Goal: Task Accomplishment & Management: Manage account settings

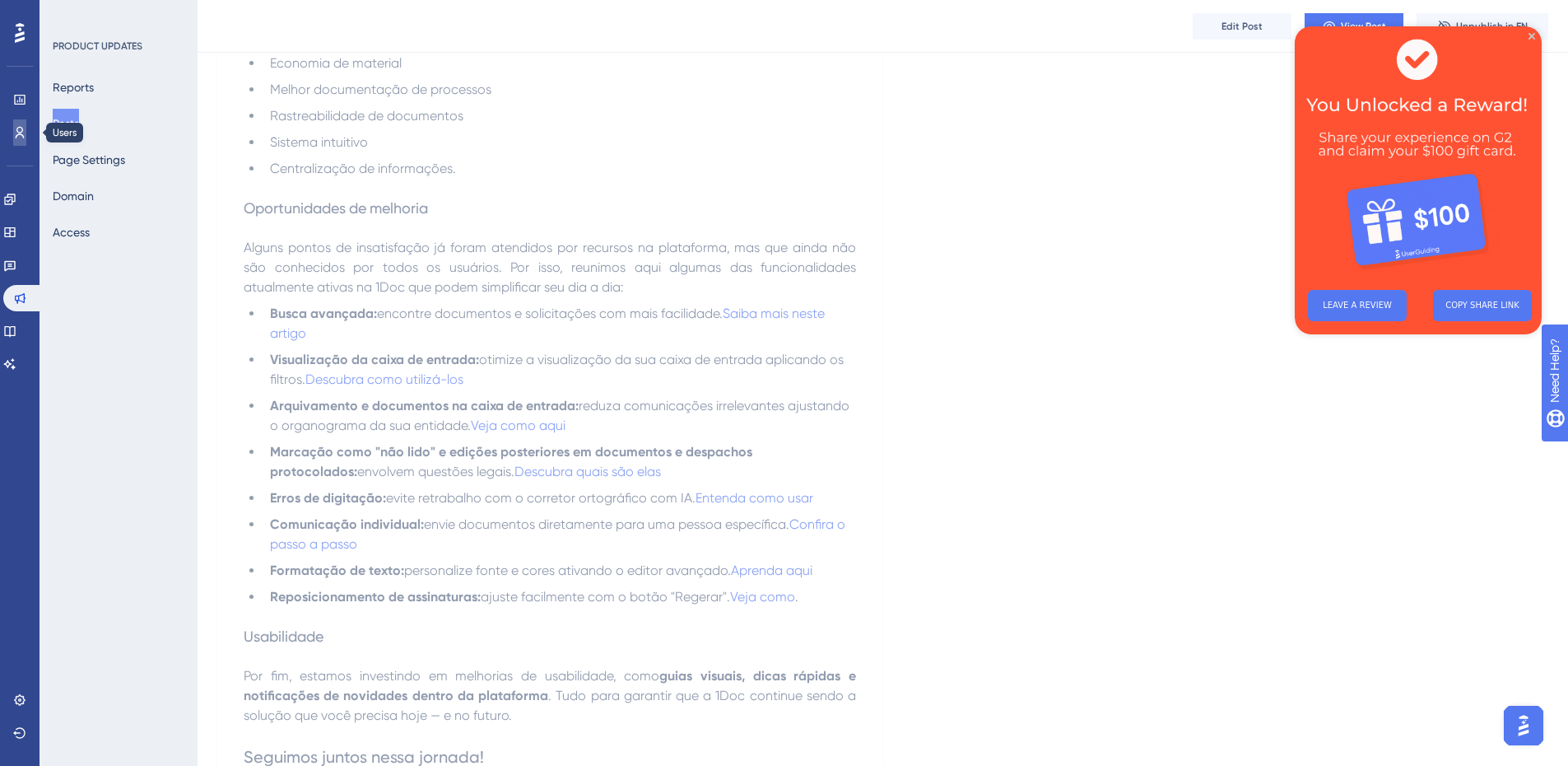
click at [19, 135] on icon at bounding box center [19, 133] width 9 height 11
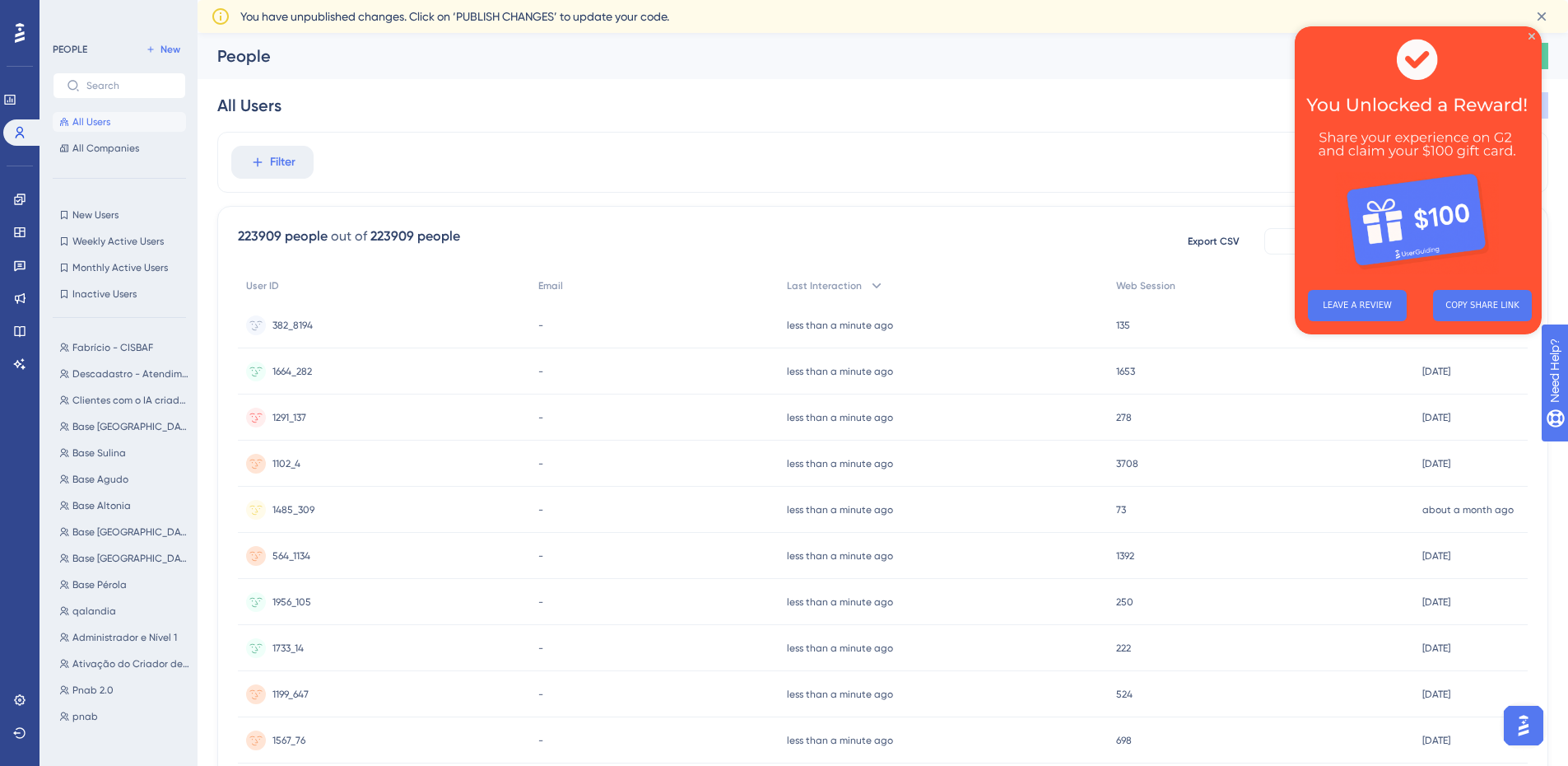
click at [1532, 32] on img at bounding box center [1418, 152] width 247 height 250
click at [1346, 311] on button "LEAVE A REVIEW" at bounding box center [1357, 305] width 98 height 32
click at [1532, 36] on icon "Close Preview" at bounding box center [1532, 35] width 7 height 7
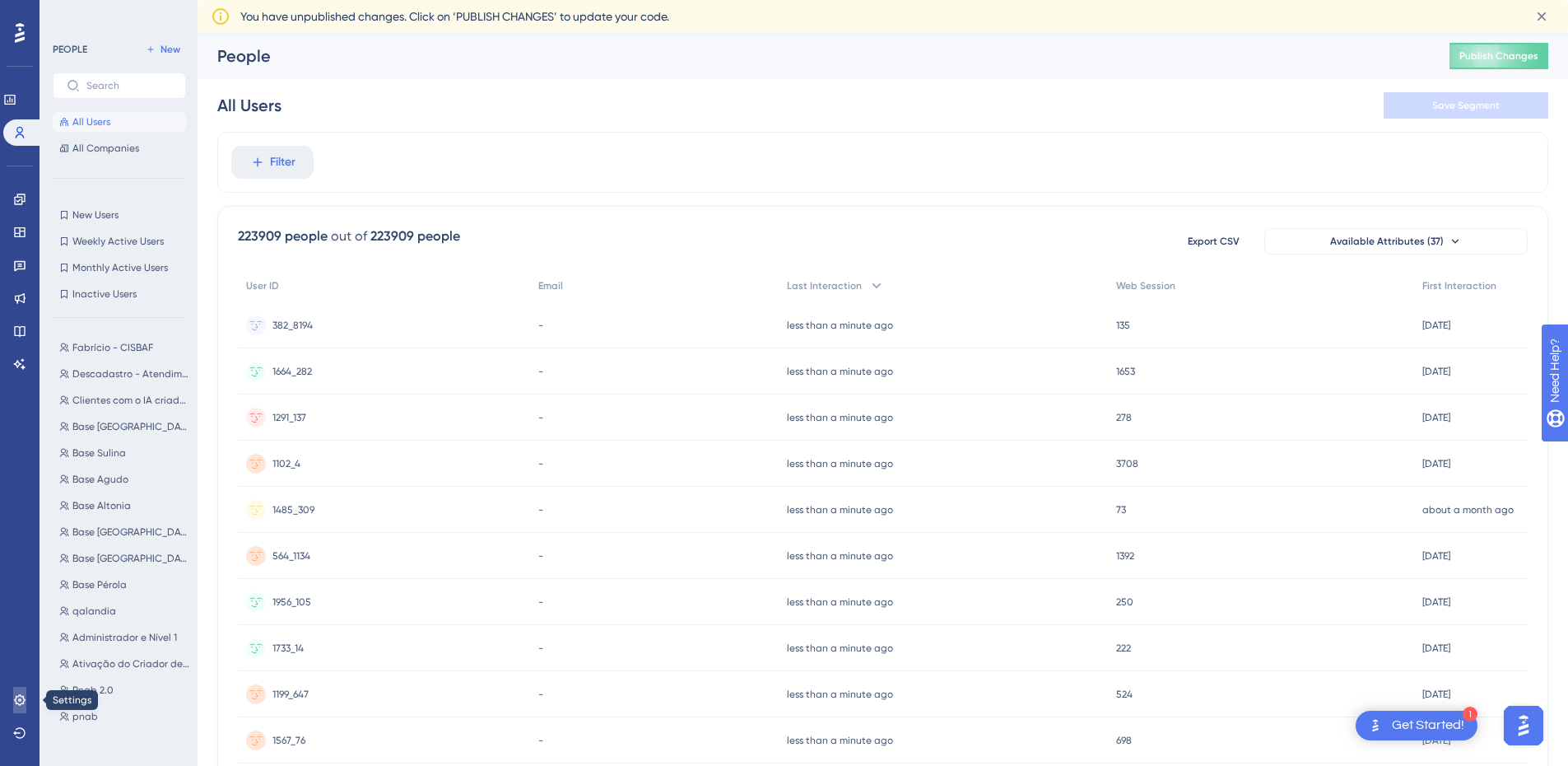
click at [19, 702] on icon at bounding box center [20, 700] width 13 height 13
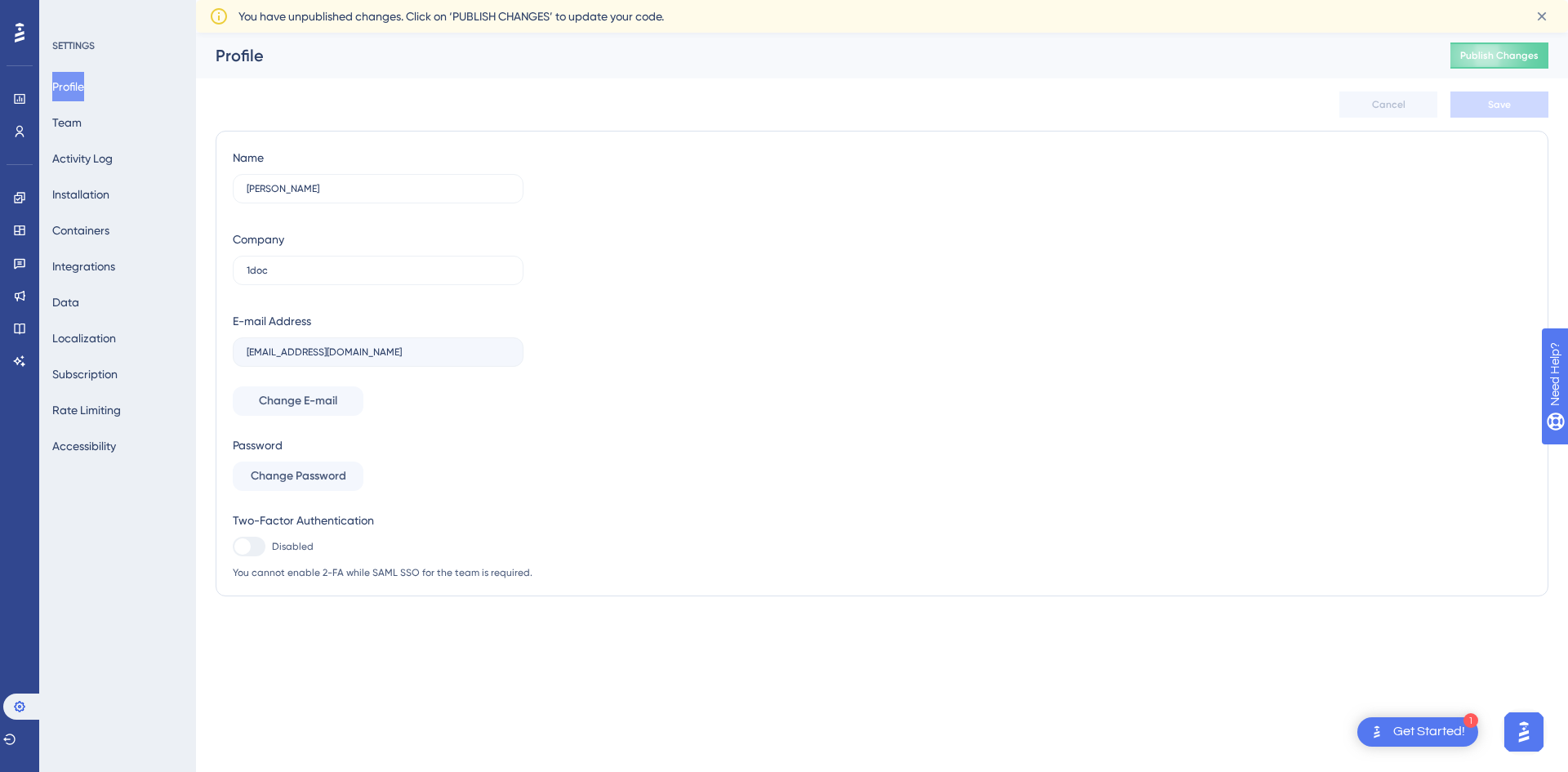
click at [105, 126] on div "Profile Team Activity Log Installation Containers Integrations Data Localizatio…" at bounding box center [118, 266] width 133 height 388
click at [81, 123] on button "Team" at bounding box center [66, 122] width 29 height 29
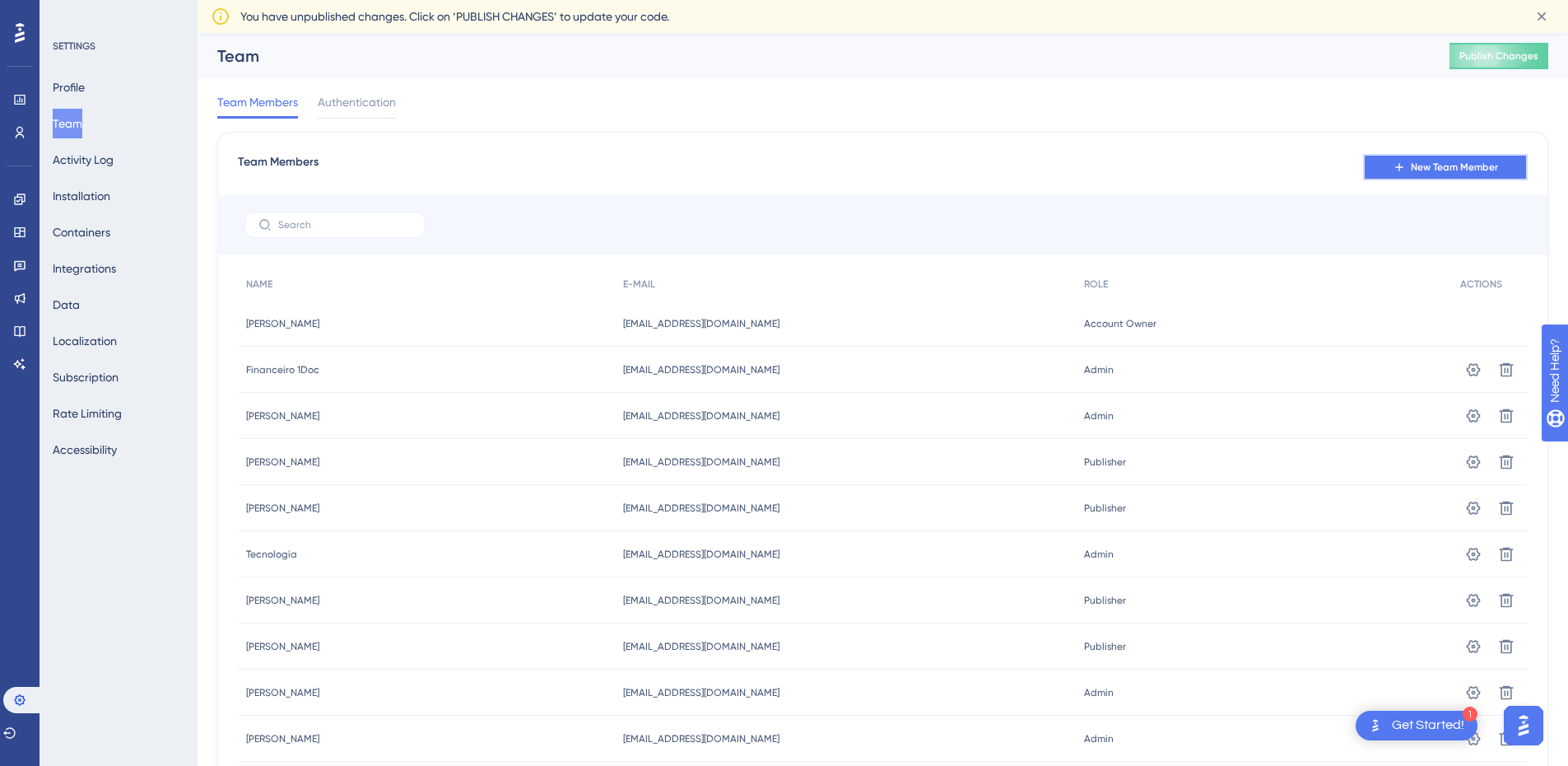
click at [1418, 160] on span "New Team Member" at bounding box center [1454, 167] width 87 height 13
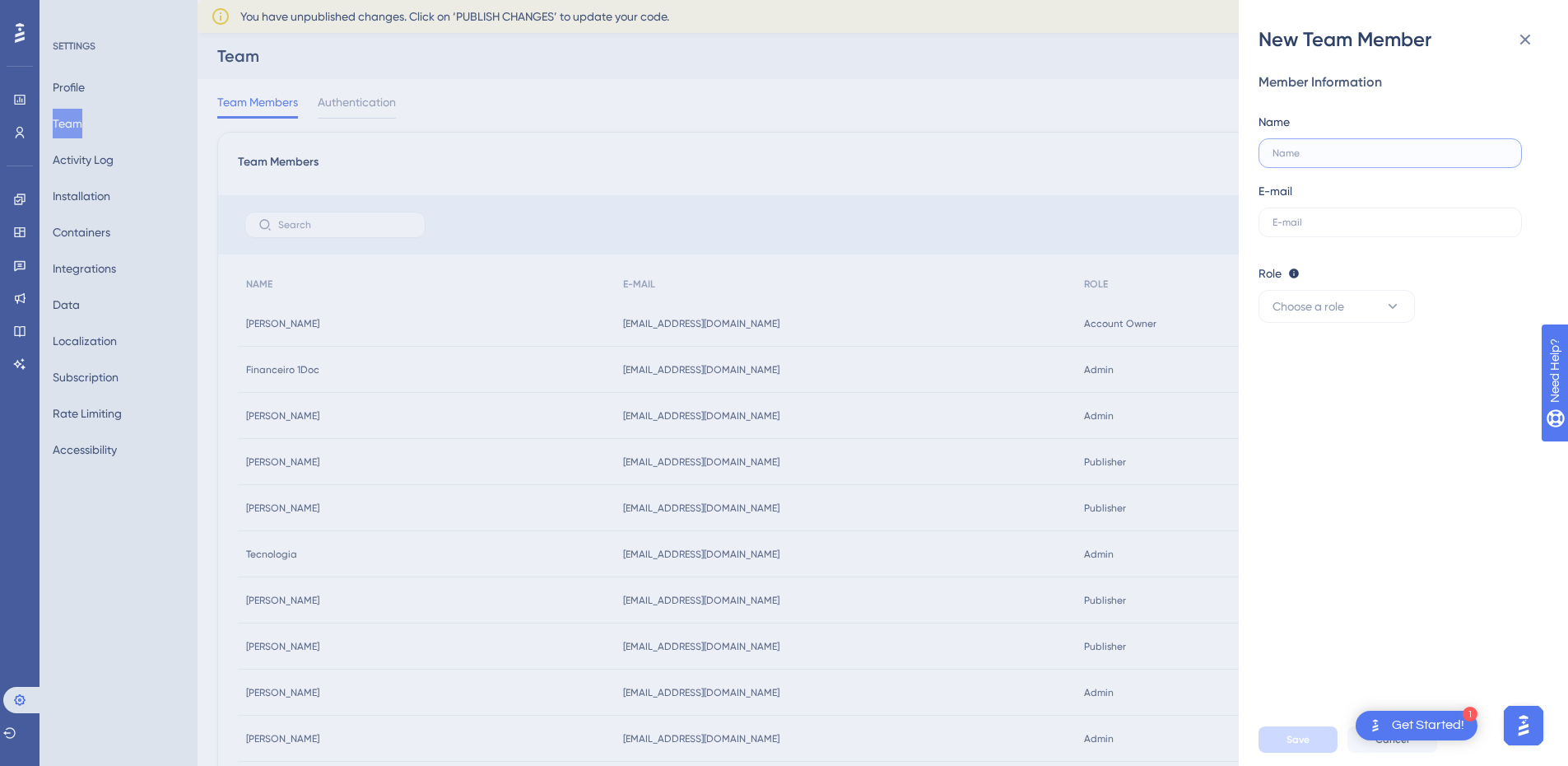
click at [1349, 158] on input "text" at bounding box center [1390, 153] width 236 height 11
click at [1309, 221] on input "text" at bounding box center [1390, 223] width 236 height 11
paste input "[EMAIL_ADDRESS][DOMAIN_NAME]"
type input "[EMAIL_ADDRESS][DOMAIN_NAME]"
click at [1376, 167] on div "Member Information Name E-mail [EMAIL_ADDRESS][DOMAIN_NAME]" at bounding box center [1397, 155] width 277 height 164
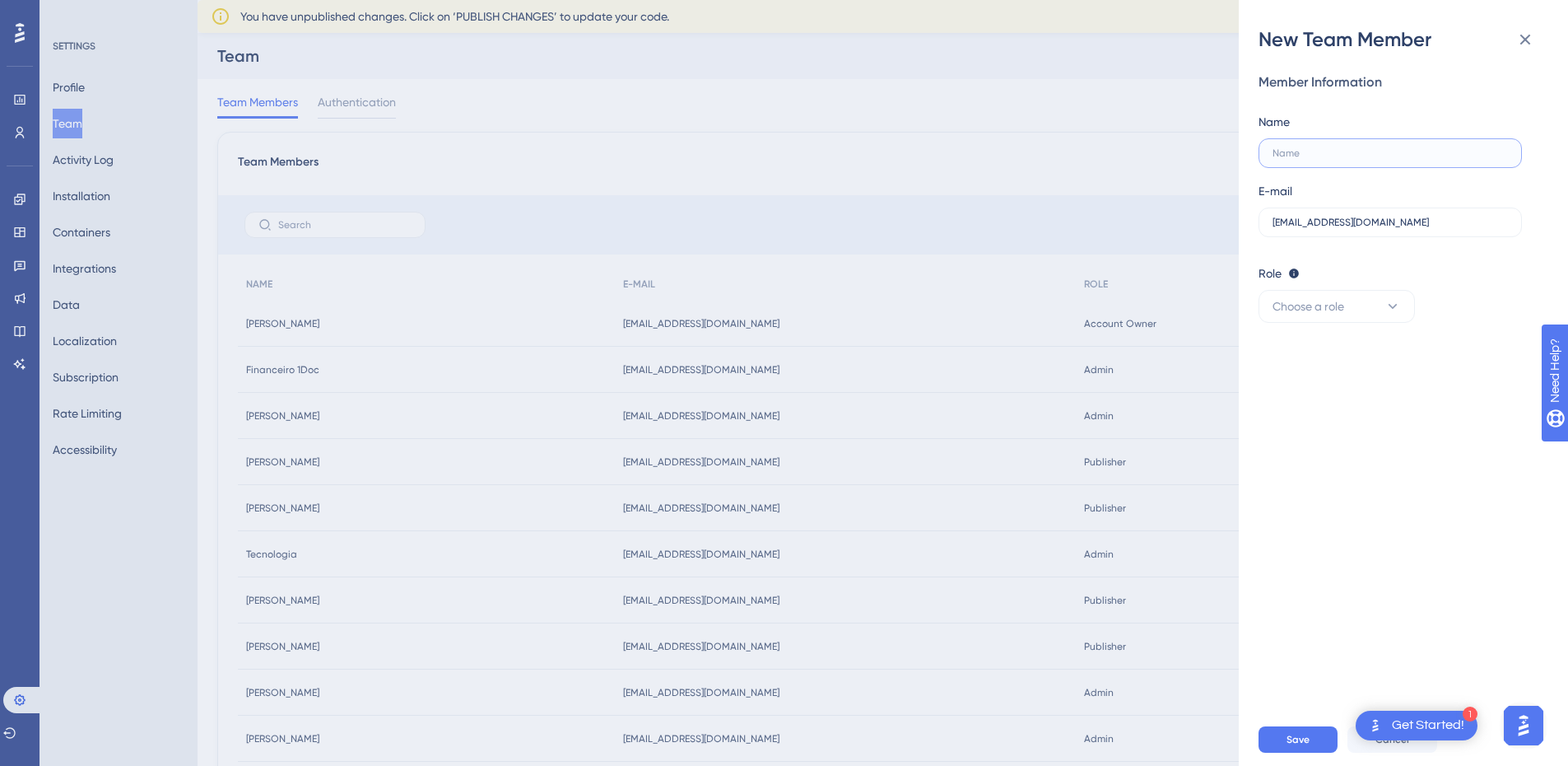
click at [1374, 154] on input "text" at bounding box center [1390, 153] width 236 height 11
type input "[PERSON_NAME]"
click at [1351, 309] on button "Choose a role" at bounding box center [1337, 306] width 157 height 32
click at [1334, 384] on div "Publisher Publisher" at bounding box center [1337, 390] width 109 height 32
click at [1352, 303] on button "Publisher" at bounding box center [1337, 306] width 157 height 32
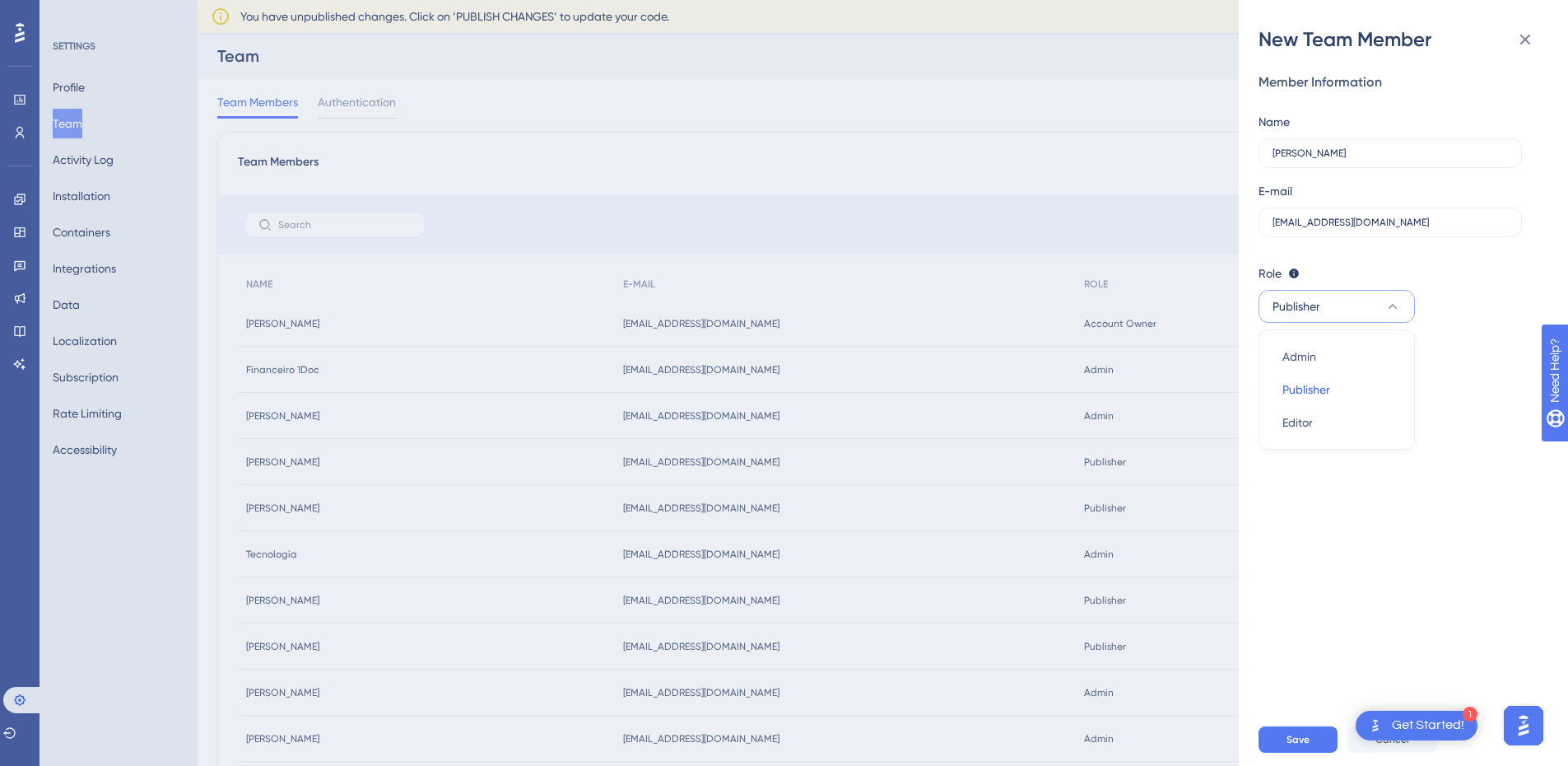
click at [1483, 337] on div "Member Information Name [PERSON_NAME] E-mail [EMAIL_ADDRESS][DOMAIN_NAME] Role …" at bounding box center [1409, 382] width 303 height 660
click at [1293, 745] on span "Save" at bounding box center [1299, 739] width 23 height 13
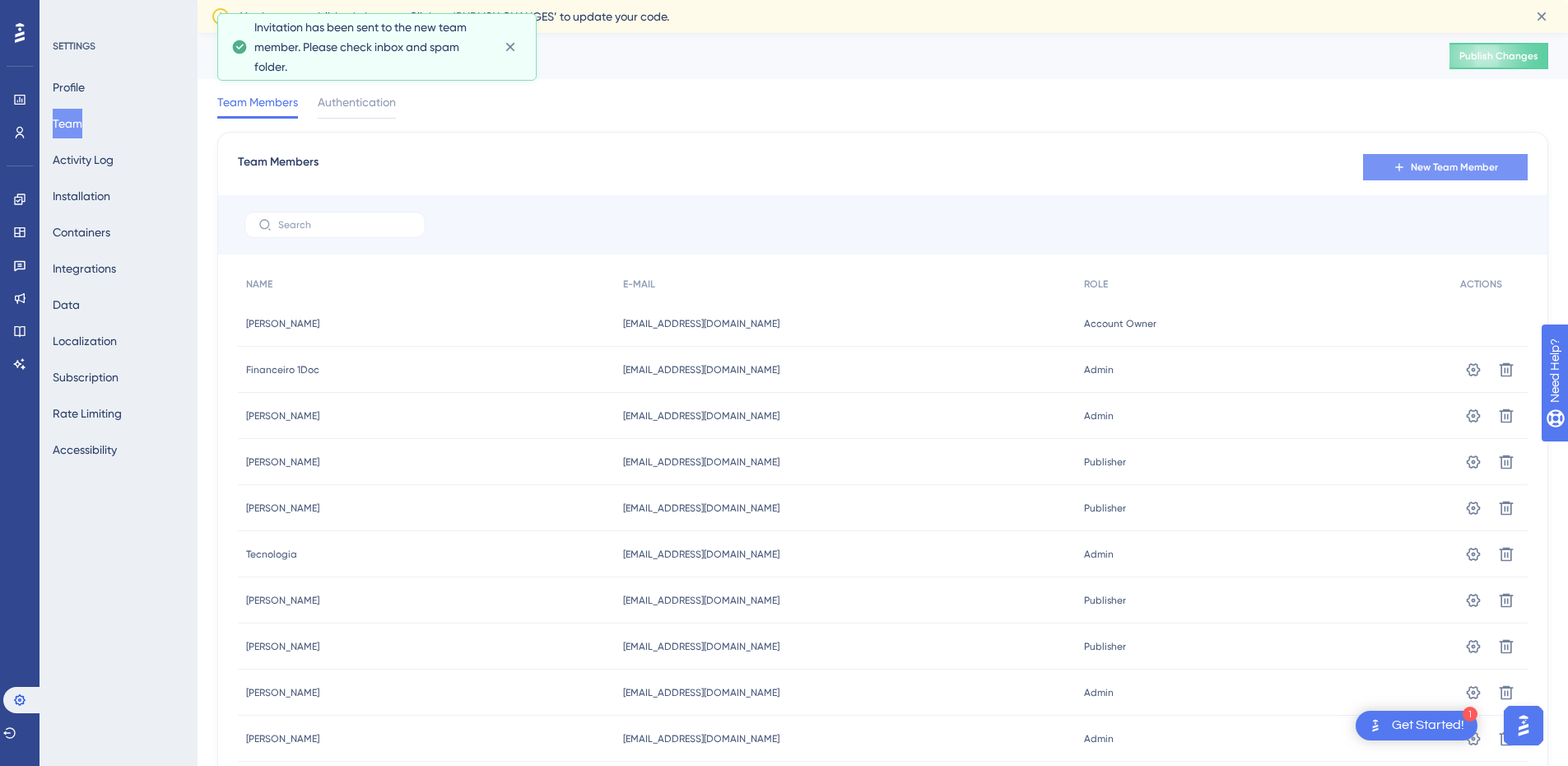
click at [1406, 182] on div "Team Members New Team Member NAME E-MAIL ROLE ACTIONS Ricardo Antonio Duarte Ri…" at bounding box center [883, 483] width 1331 height 703
click at [1407, 168] on button "New Team Member" at bounding box center [1446, 167] width 164 height 27
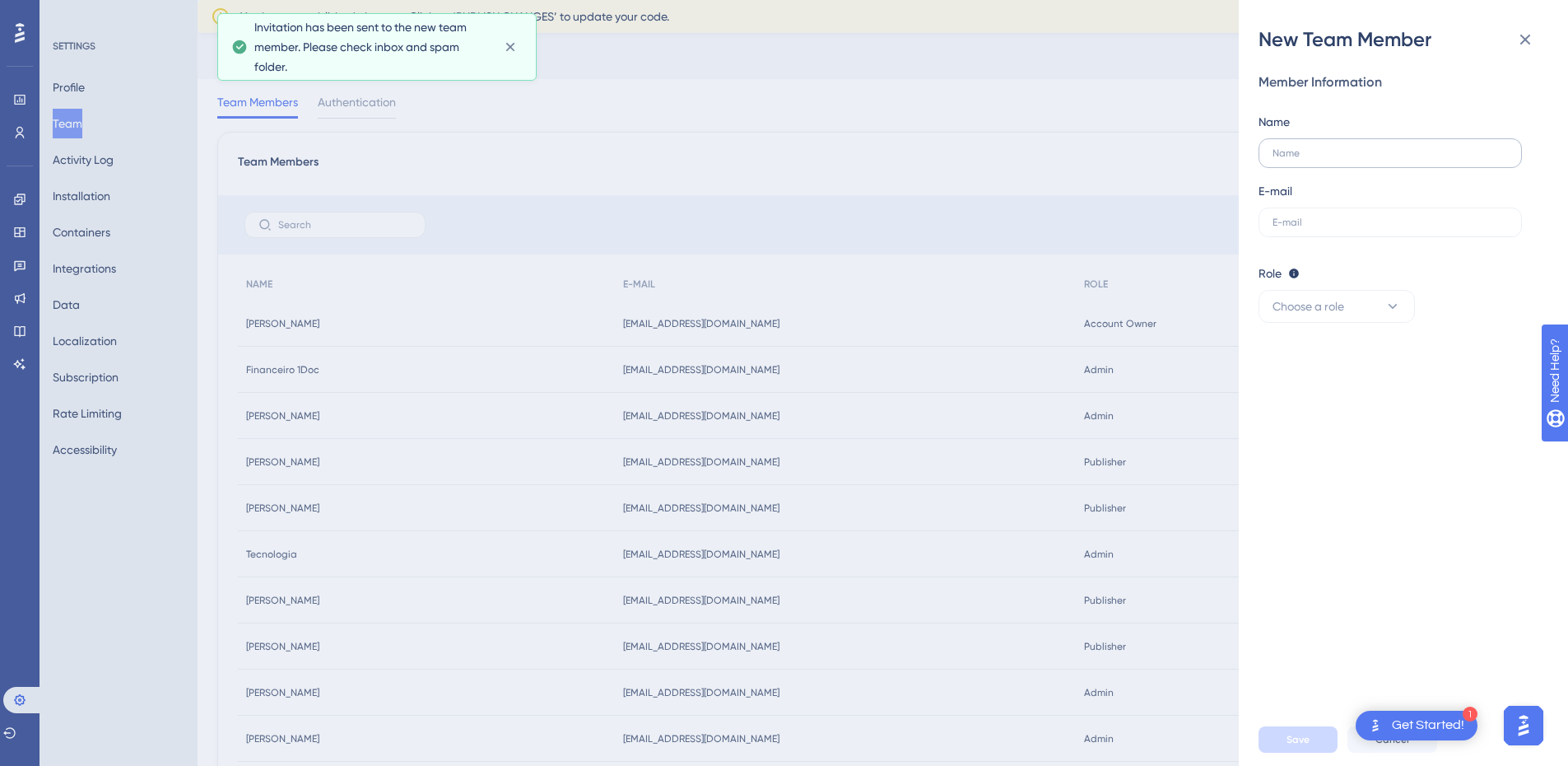
click at [1296, 140] on label at bounding box center [1390, 153] width 264 height 30
click at [1296, 147] on input "text" at bounding box center [1390, 153] width 236 height 11
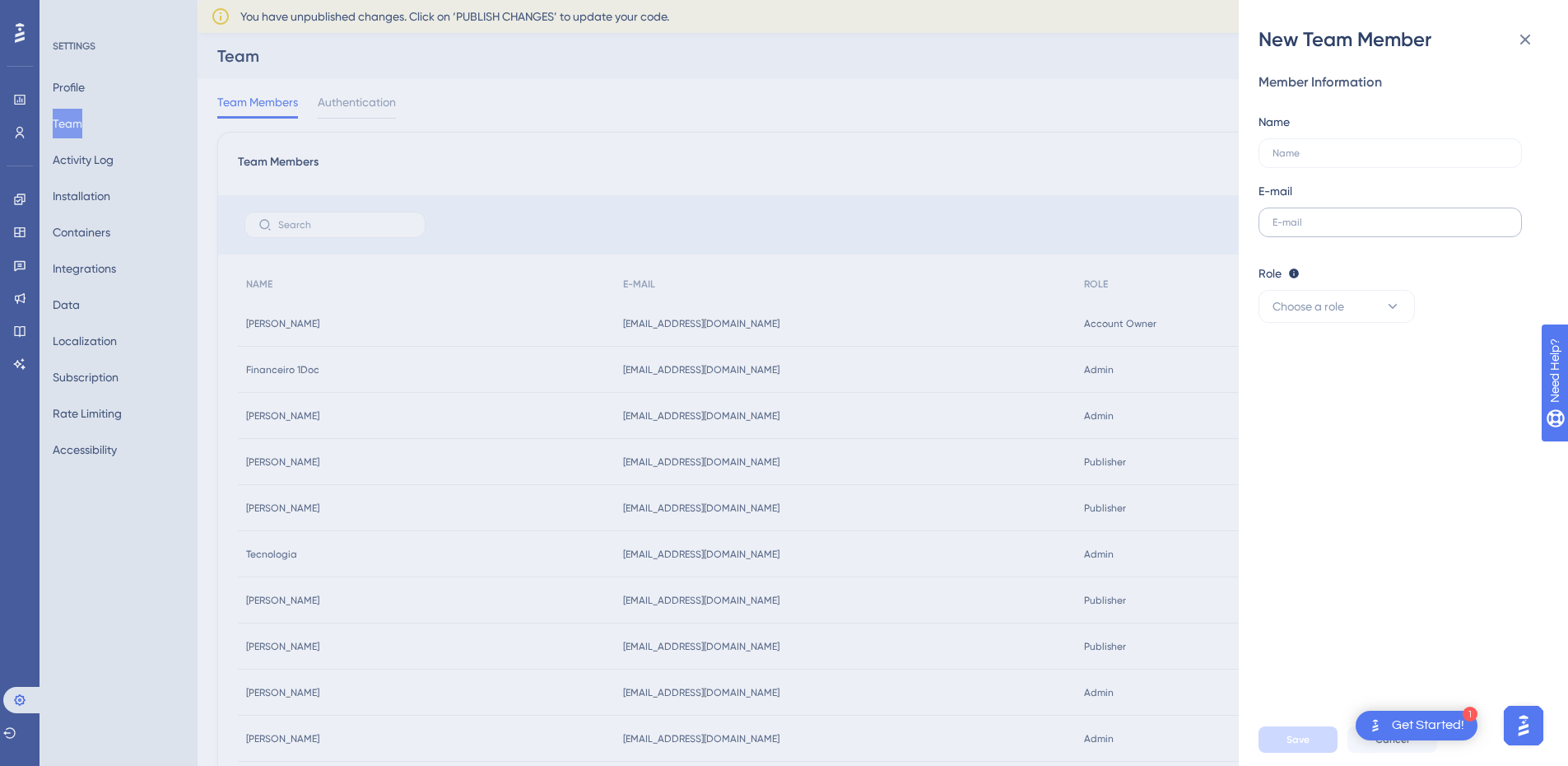
click at [1395, 230] on label at bounding box center [1390, 222] width 264 height 30
click at [1395, 228] on input "text" at bounding box center [1390, 223] width 236 height 11
paste input "[EMAIL_ADDRESS][DOMAIN_NAME]"
type input "[EMAIL_ADDRESS][DOMAIN_NAME]"
click at [1355, 148] on input "text" at bounding box center [1390, 153] width 236 height 11
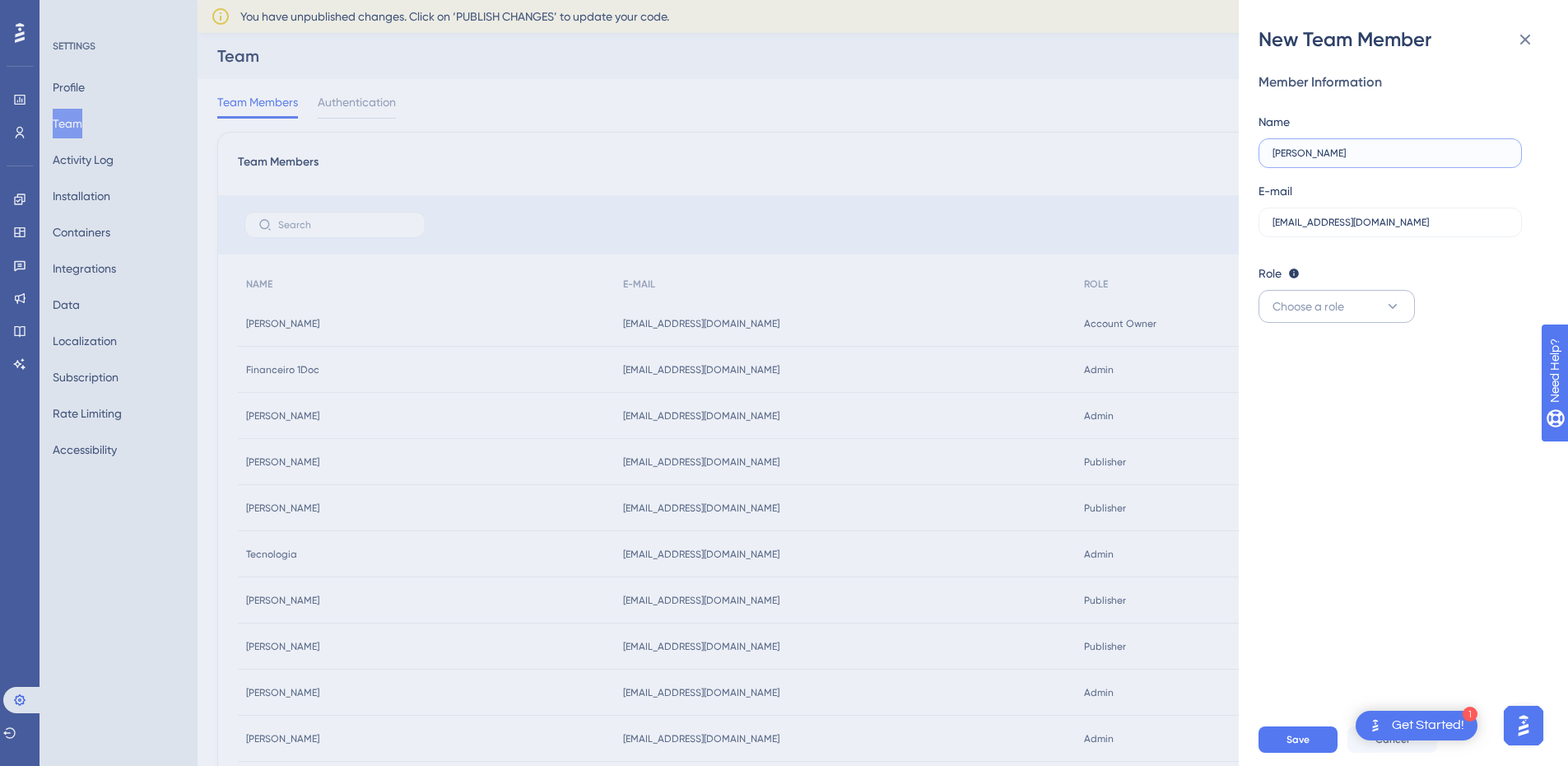
type input "[PERSON_NAME]"
click at [1335, 305] on span "Choose a role" at bounding box center [1308, 306] width 72 height 20
click at [1335, 426] on div "Editor Editor" at bounding box center [1337, 422] width 109 height 32
click at [1324, 310] on button "Editor" at bounding box center [1337, 306] width 157 height 32
click at [1317, 380] on span "Publisher" at bounding box center [1306, 389] width 48 height 20
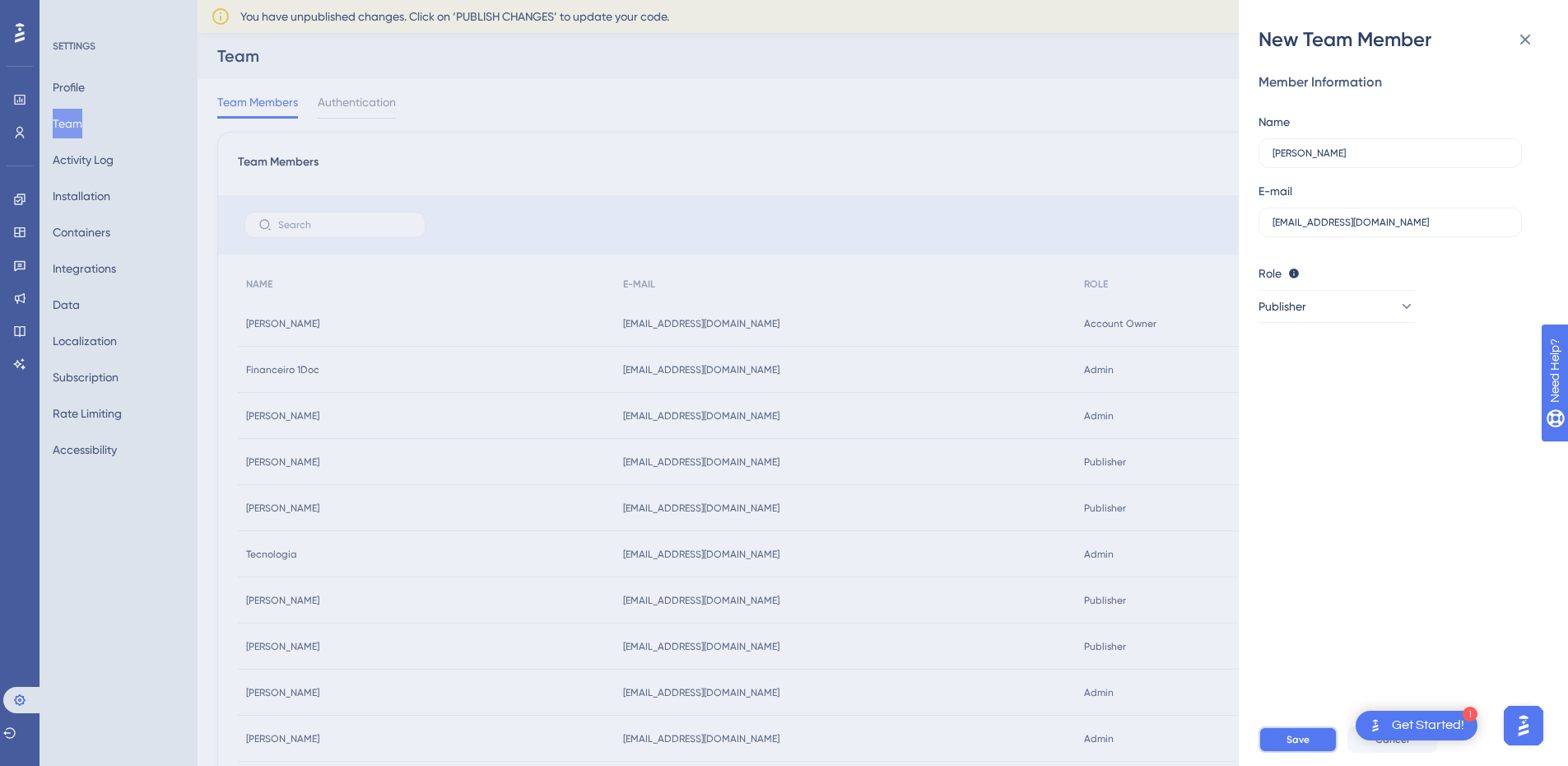
click at [1310, 753] on button "Save" at bounding box center [1298, 739] width 79 height 27
